Goal: Navigation & Orientation: Find specific page/section

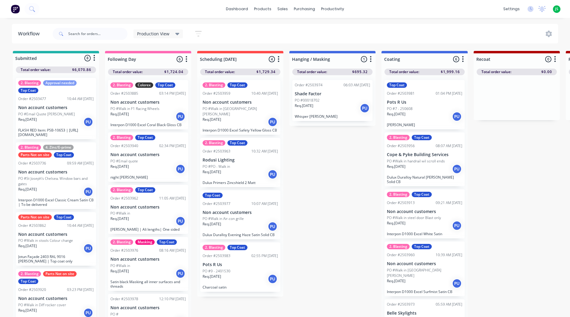
scroll to position [0, 3]
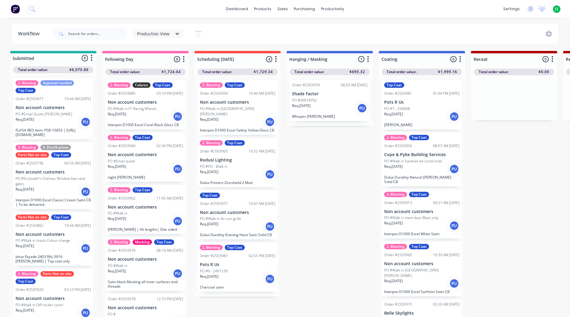
drag, startPoint x: 327, startPoint y: 157, endPoint x: 311, endPoint y: 142, distance: 21.2
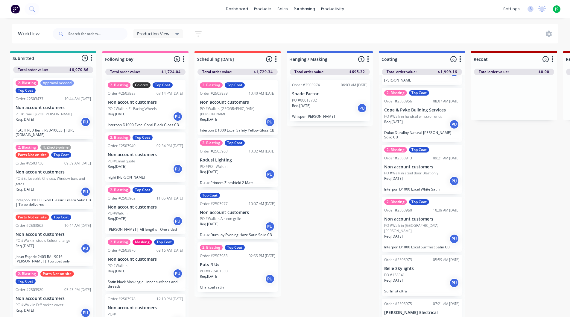
scroll to position [54, 0]
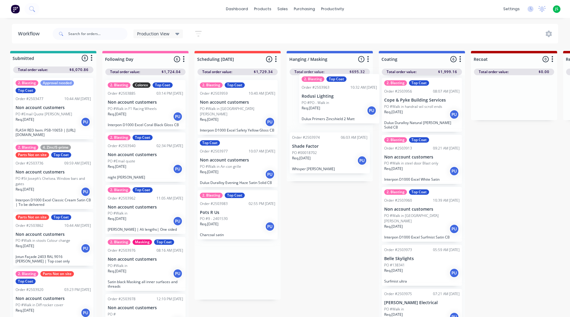
drag, startPoint x: 231, startPoint y: 160, endPoint x: 333, endPoint y: 103, distance: 116.6
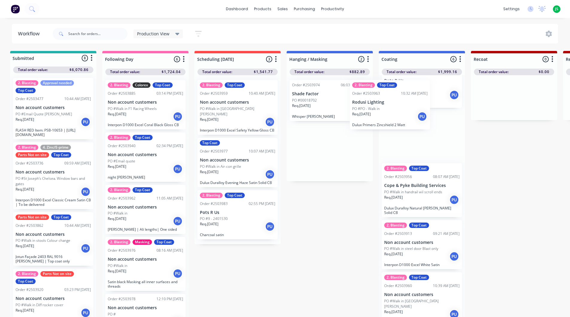
scroll to position [0, 0]
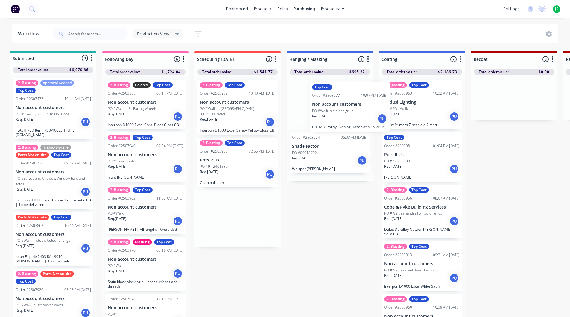
drag, startPoint x: 262, startPoint y: 162, endPoint x: 344, endPoint y: 112, distance: 96.3
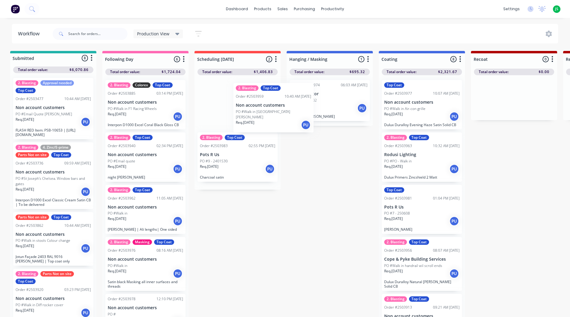
drag, startPoint x: 257, startPoint y: 111, endPoint x: 325, endPoint y: 102, distance: 68.5
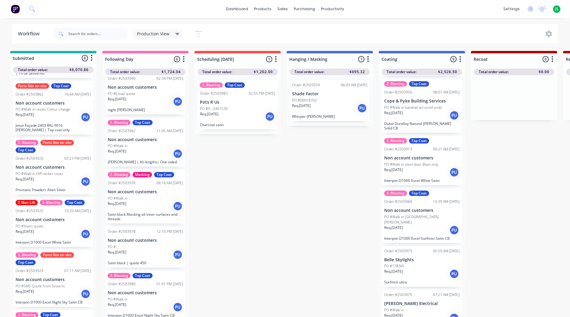
scroll to position [224, 0]
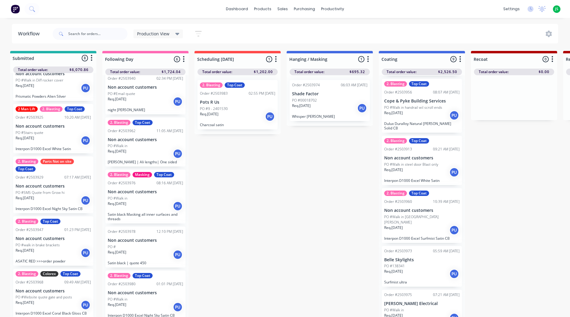
click at [51, 142] on div "Req. [DATE] PU" at bounding box center [53, 140] width 75 height 10
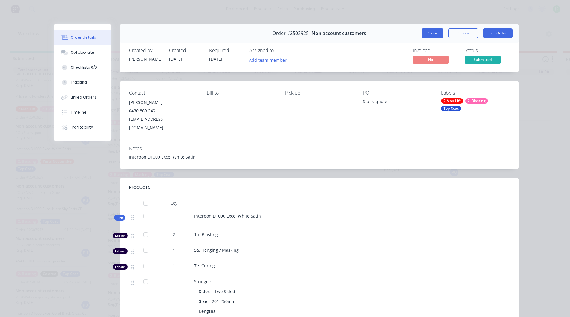
click at [428, 35] on button "Close" at bounding box center [433, 33] width 22 height 10
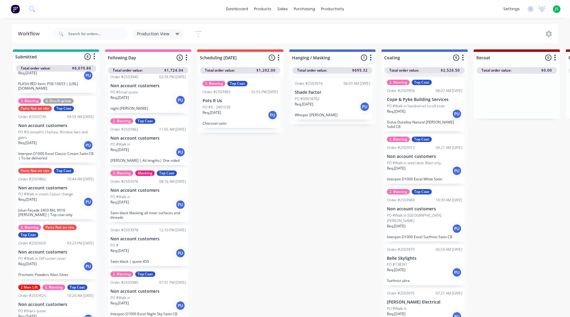
scroll to position [0, 0]
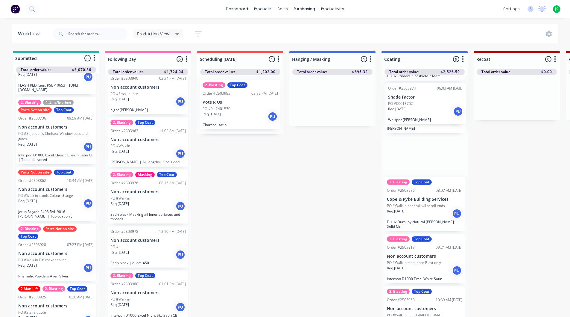
drag, startPoint x: 316, startPoint y: 100, endPoint x: 412, endPoint y: 103, distance: 96.4
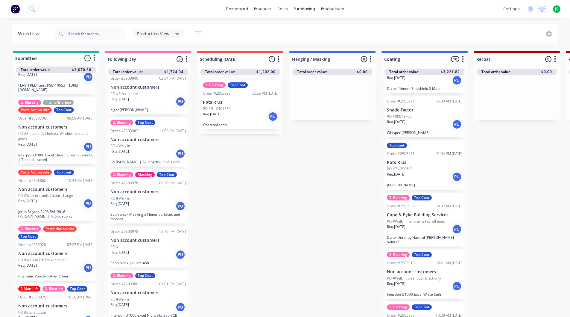
click at [223, 107] on div "2. Blasting Top Coat Order #2503983 02:55 PM [DATE] Pots R Us PO #9 - 2401530 R…" at bounding box center [240, 104] width 86 height 59
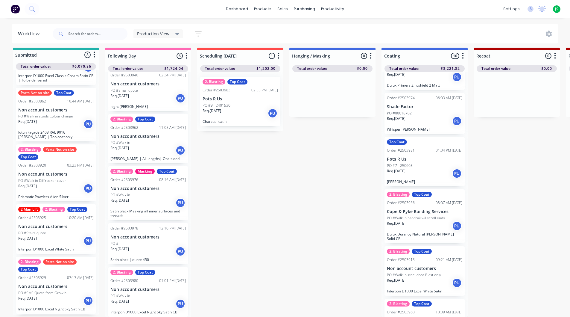
scroll to position [0, 0]
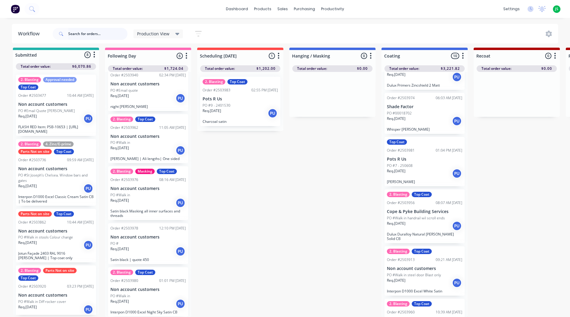
click at [86, 30] on input "text" at bounding box center [97, 34] width 59 height 12
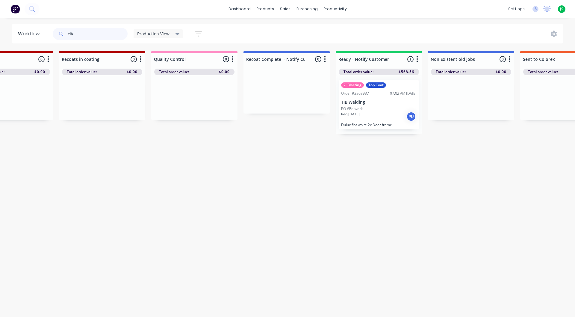
scroll to position [0, 520]
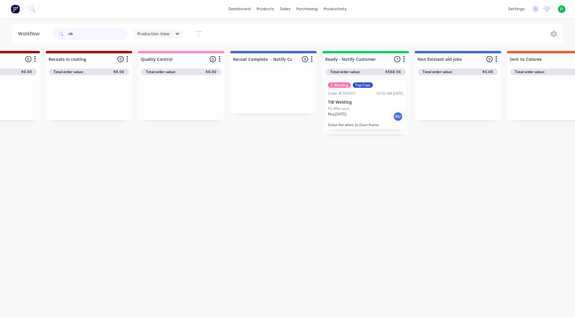
type input "tib"
click at [362, 115] on div "Req. [DATE] PU" at bounding box center [365, 116] width 75 height 10
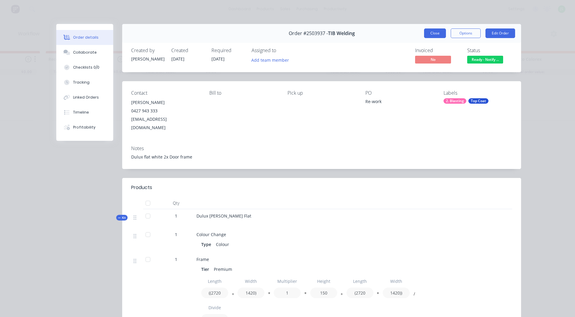
click at [437, 31] on button "Close" at bounding box center [435, 33] width 22 height 10
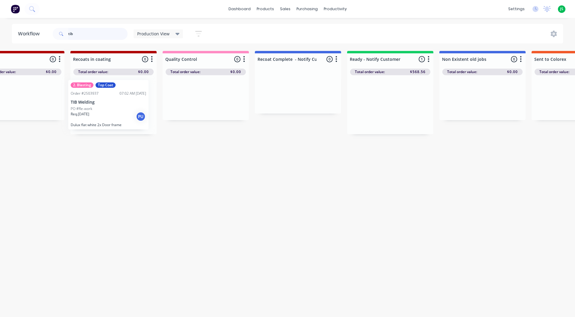
drag, startPoint x: 364, startPoint y: 112, endPoint x: 108, endPoint y: 107, distance: 255.9
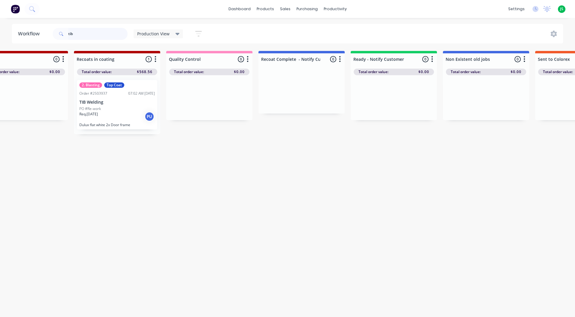
drag, startPoint x: 106, startPoint y: 33, endPoint x: 57, endPoint y: 31, distance: 48.8
click at [58, 31] on div "tib" at bounding box center [90, 34] width 75 height 12
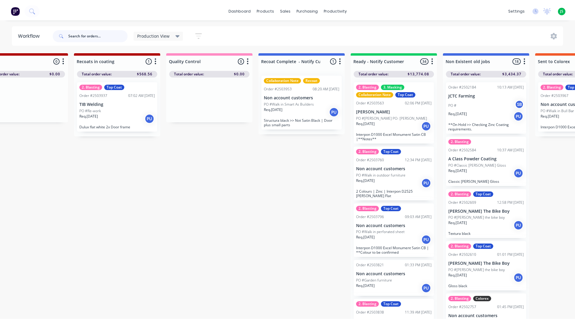
scroll to position [0, 0]
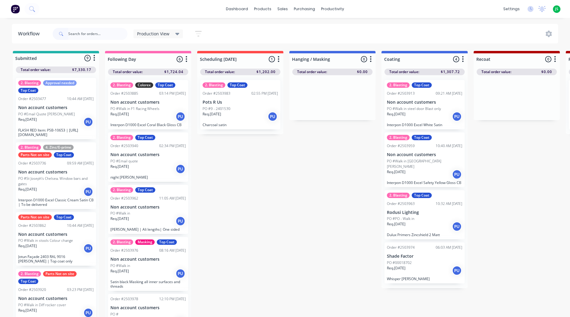
click at [226, 116] on div "Req. [DATE] PU" at bounding box center [240, 116] width 75 height 10
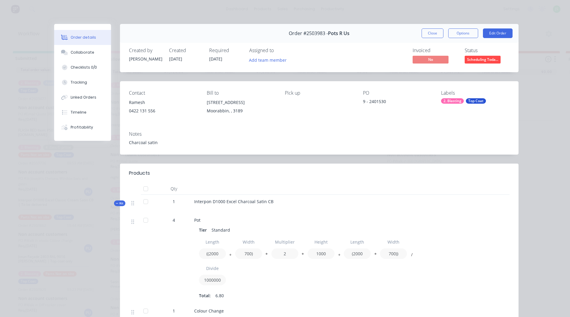
click at [422, 31] on button "Close" at bounding box center [433, 33] width 22 height 10
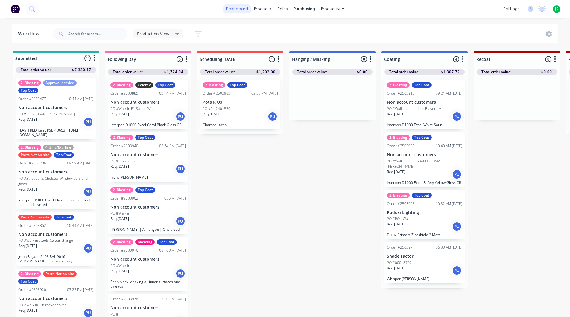
click at [233, 9] on link "dashboard" at bounding box center [237, 8] width 28 height 9
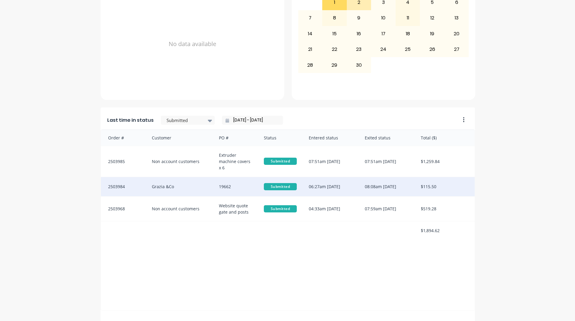
scroll to position [239, 0]
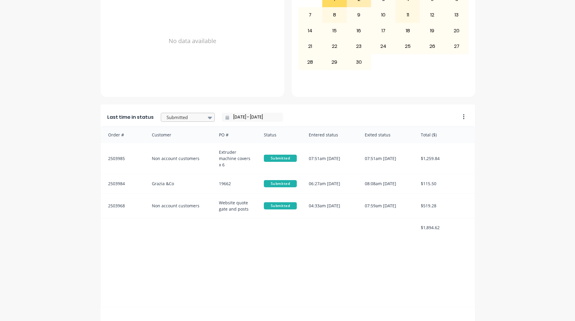
click at [182, 117] on div at bounding box center [185, 117] width 38 height 7
click at [174, 180] on div "Coating" at bounding box center [188, 174] width 54 height 11
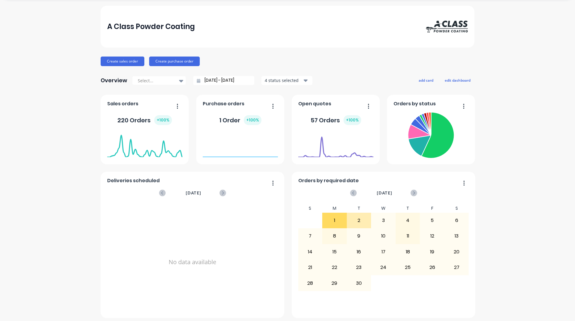
scroll to position [0, 0]
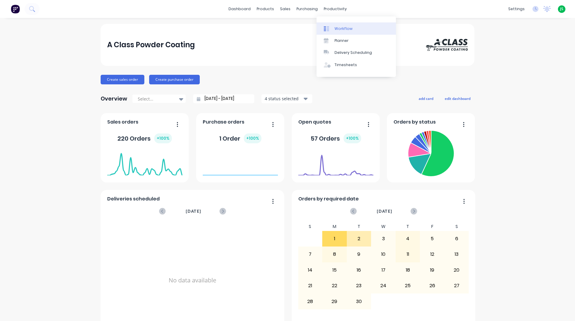
click at [331, 30] on div at bounding box center [328, 28] width 9 height 5
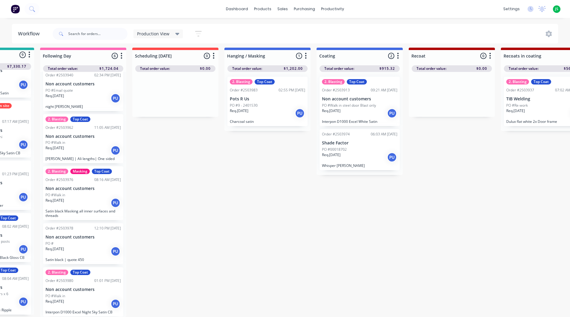
scroll to position [8, 0]
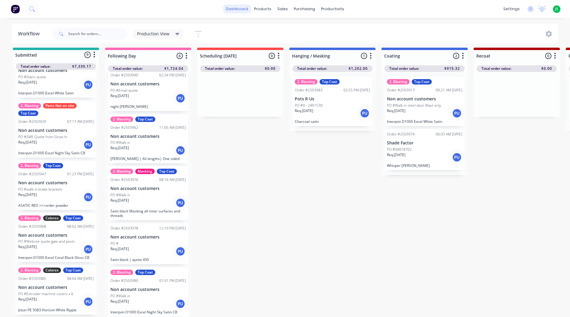
click at [249, 6] on link "dashboard" at bounding box center [237, 8] width 28 height 9
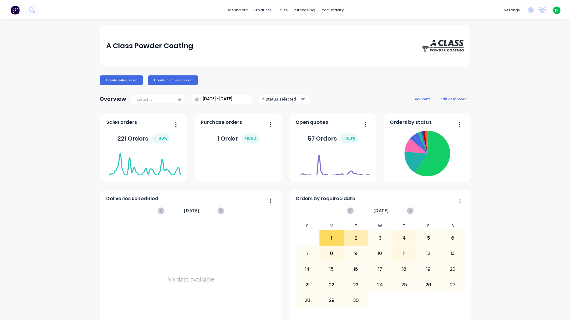
scroll to position [209, 0]
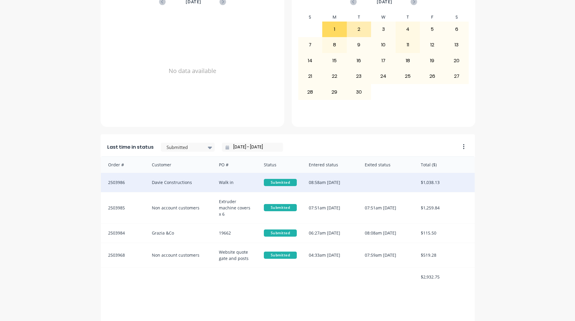
click at [219, 190] on div "Walk in" at bounding box center [235, 182] width 45 height 19
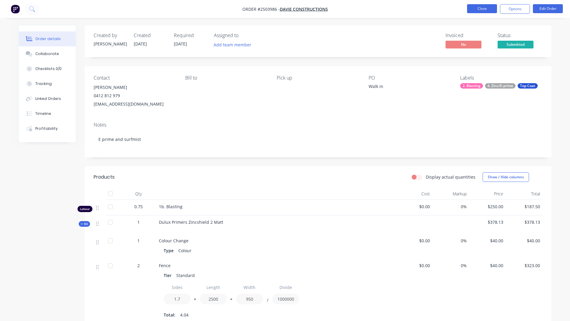
click at [484, 10] on button "Close" at bounding box center [482, 8] width 30 height 9
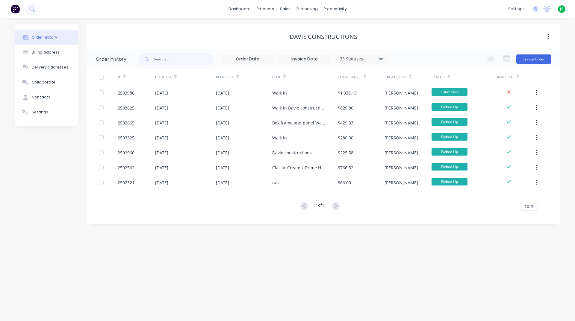
click at [14, 10] on img at bounding box center [15, 8] width 9 height 9
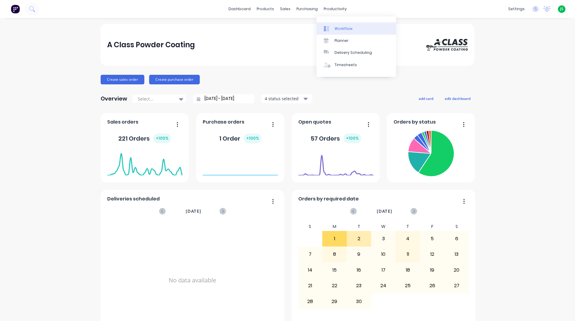
click at [337, 27] on div "Workflow" at bounding box center [343, 28] width 18 height 5
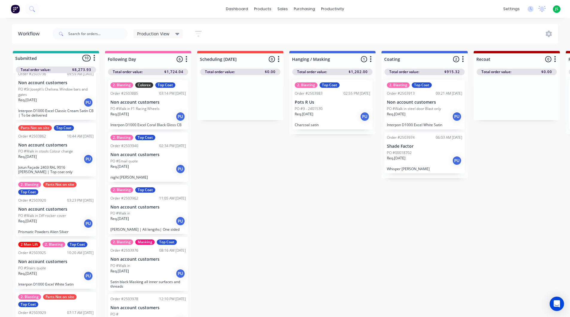
scroll to position [239, 0]
